Goal: Find specific page/section: Find specific page/section

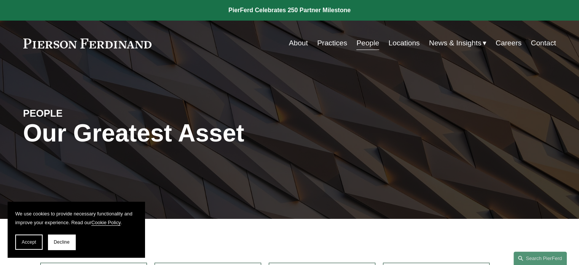
click at [411, 39] on link "Locations" at bounding box center [403, 43] width 31 height 14
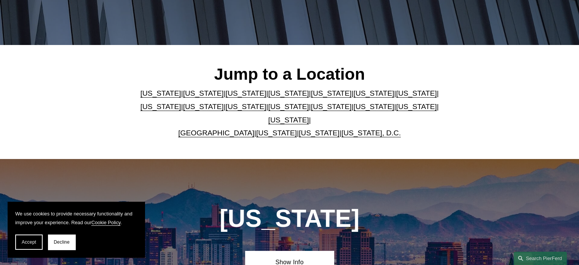
scroll to position [190, 0]
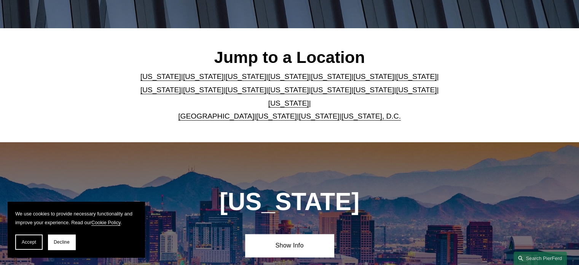
click at [309, 99] on link "[US_STATE]" at bounding box center [289, 103] width 41 height 8
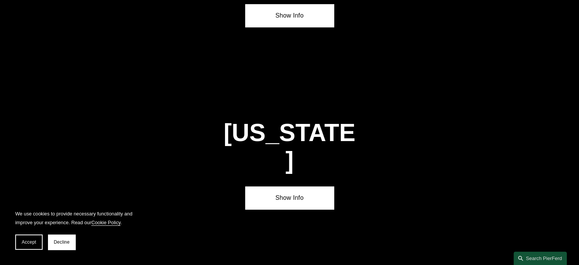
scroll to position [2573, 0]
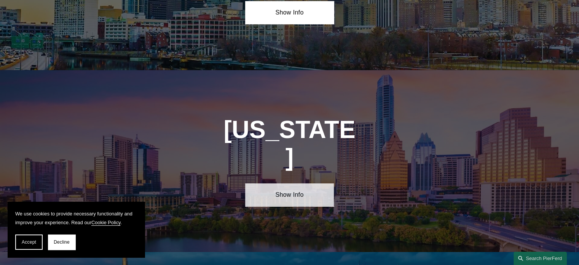
click at [273, 183] on link "Show Info" at bounding box center [289, 194] width 89 height 23
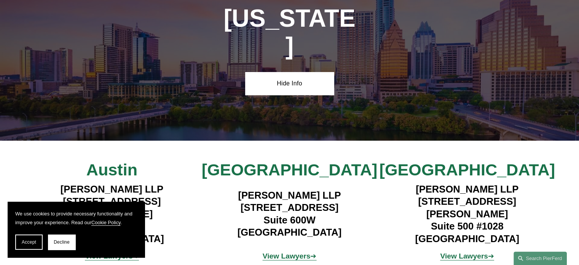
scroll to position [2687, 0]
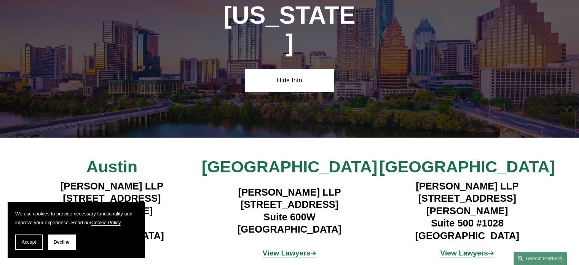
click at [300, 249] on strong "View Lawyers" at bounding box center [287, 253] width 48 height 8
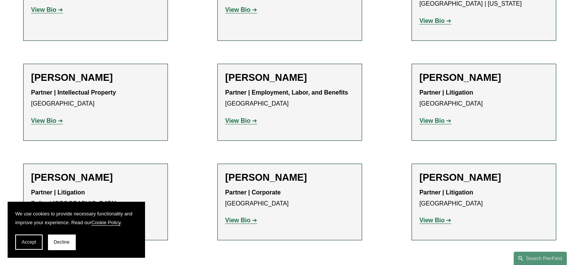
scroll to position [343, 0]
